Goal: Find specific page/section: Find specific page/section

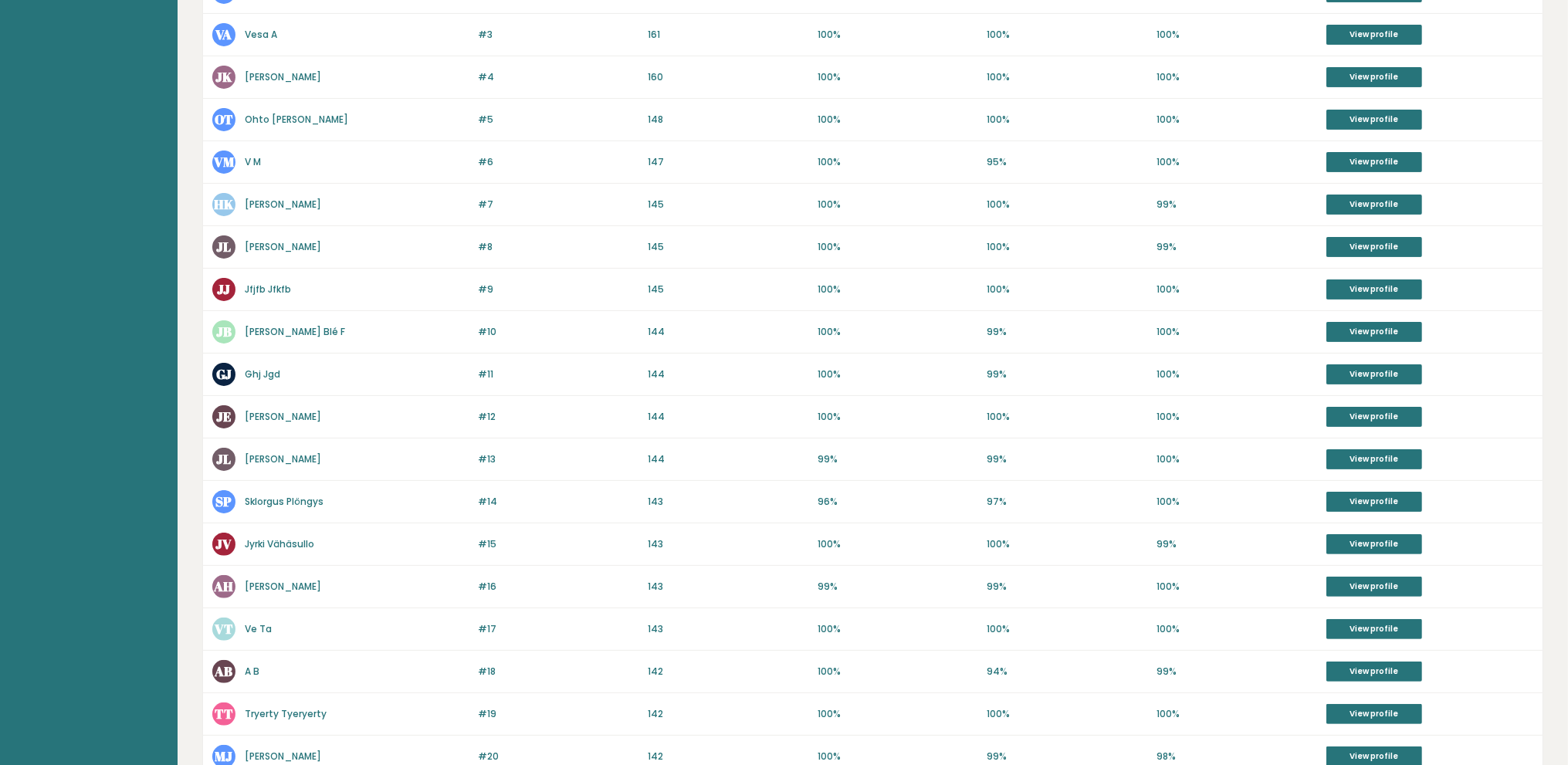
scroll to position [463, 0]
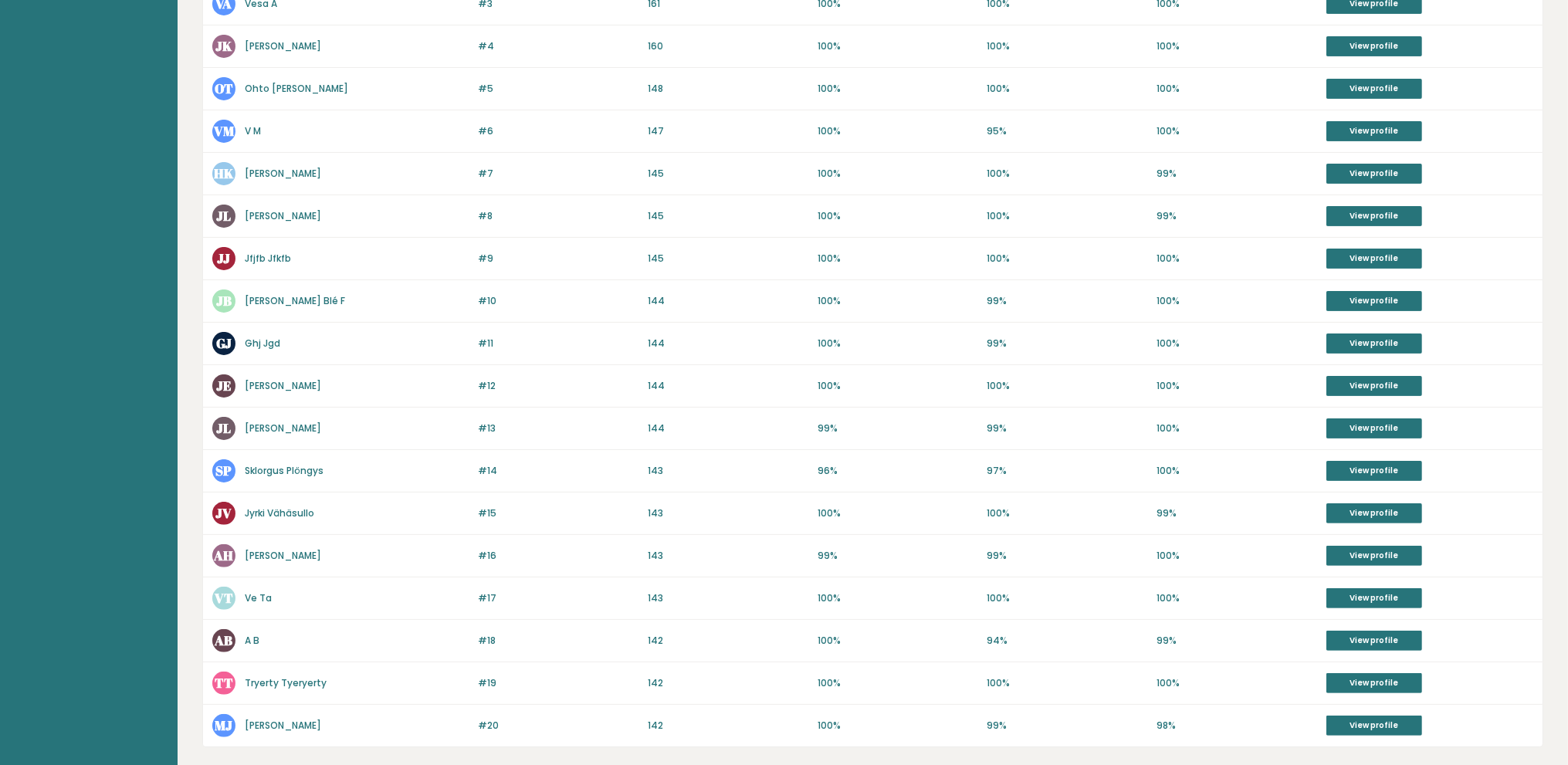
click at [265, 209] on link "[PERSON_NAME]" at bounding box center [283, 215] width 76 height 13
